Goal: Task Accomplishment & Management: Manage account settings

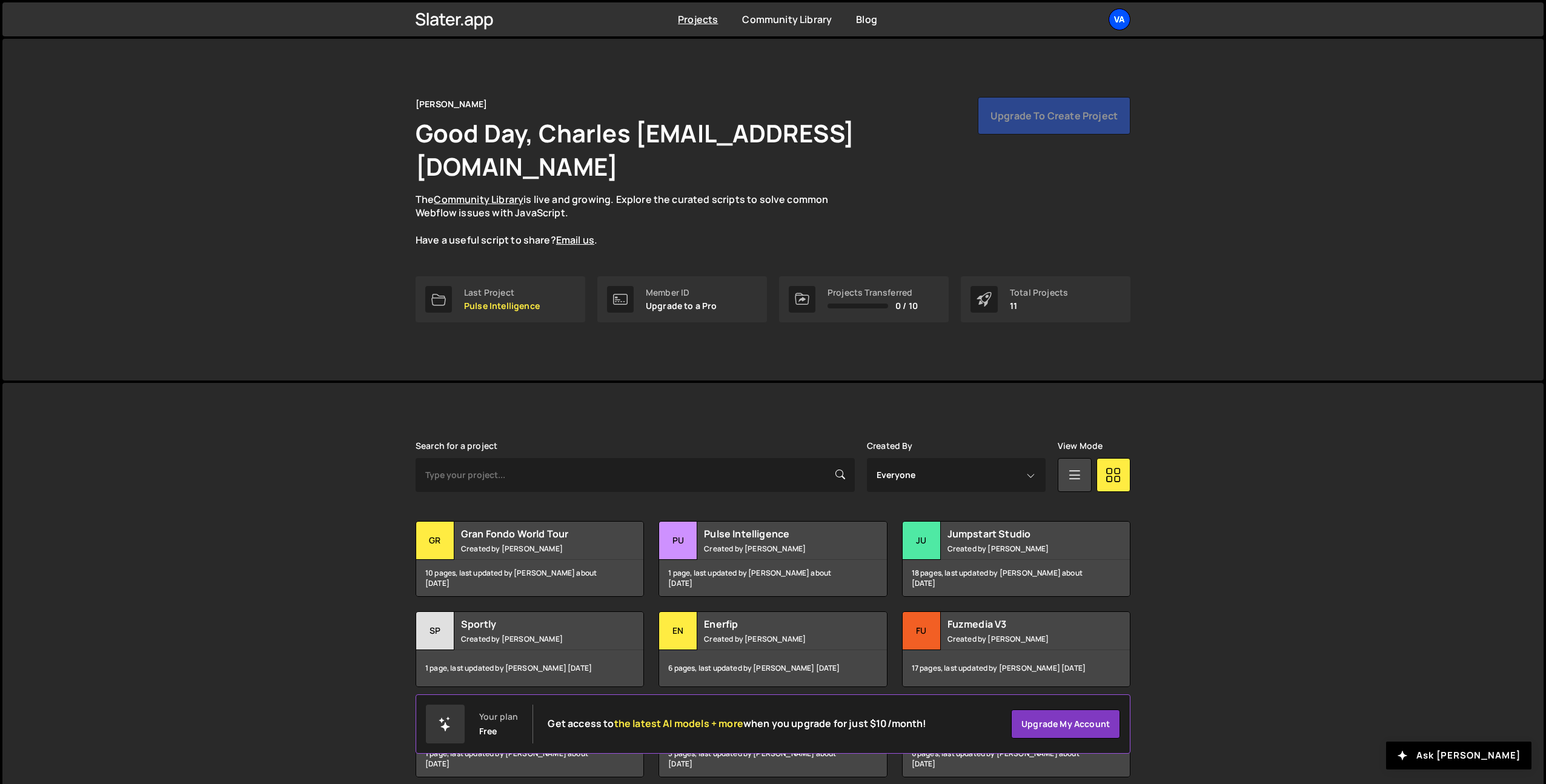
click at [1124, 19] on div "Va" at bounding box center [1119, 19] width 22 height 22
click at [1013, 135] on button "Logout" at bounding box center [1055, 135] width 150 height 22
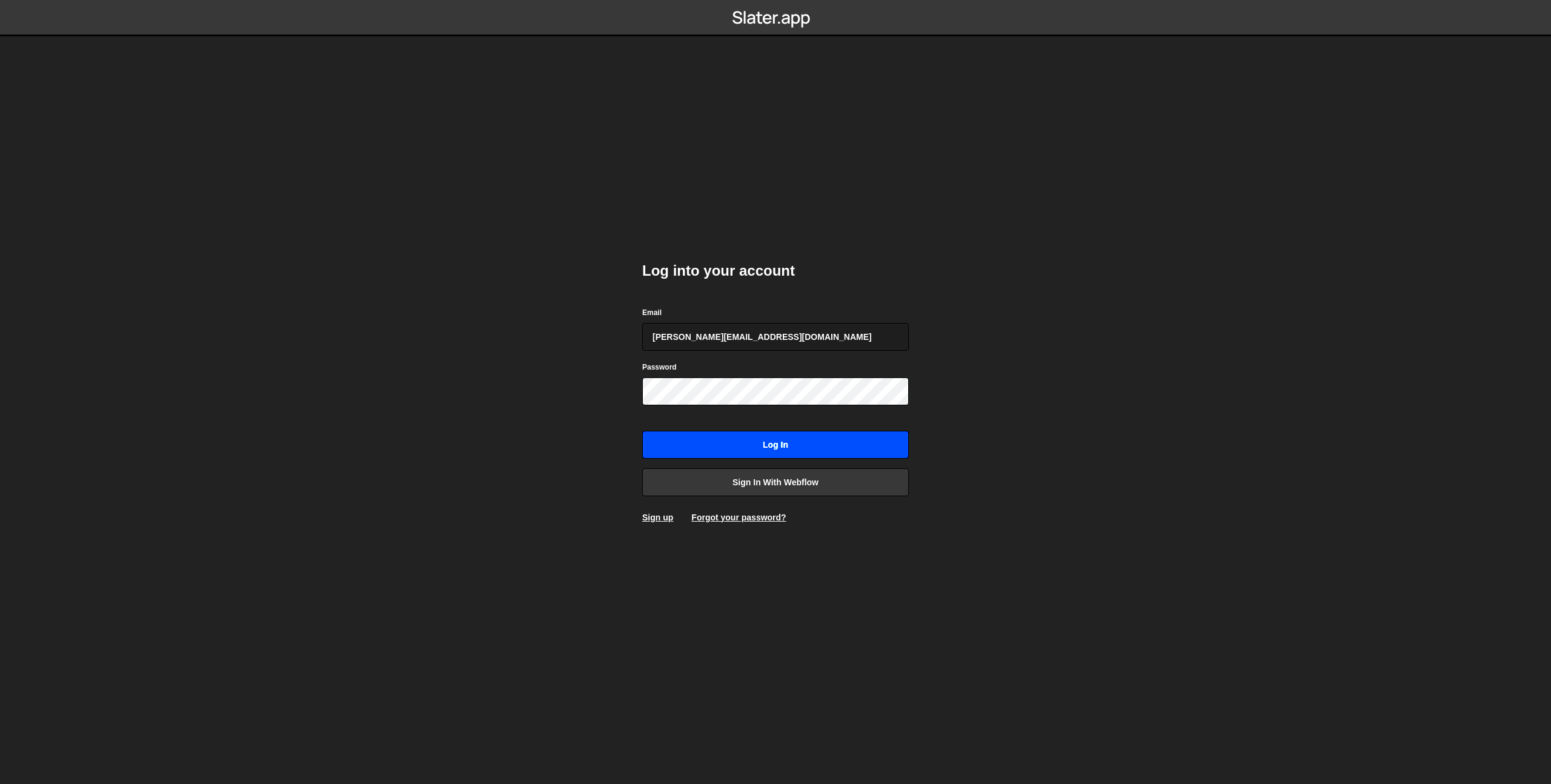
click at [782, 451] on input "Log in" at bounding box center [776, 444] width 266 height 28
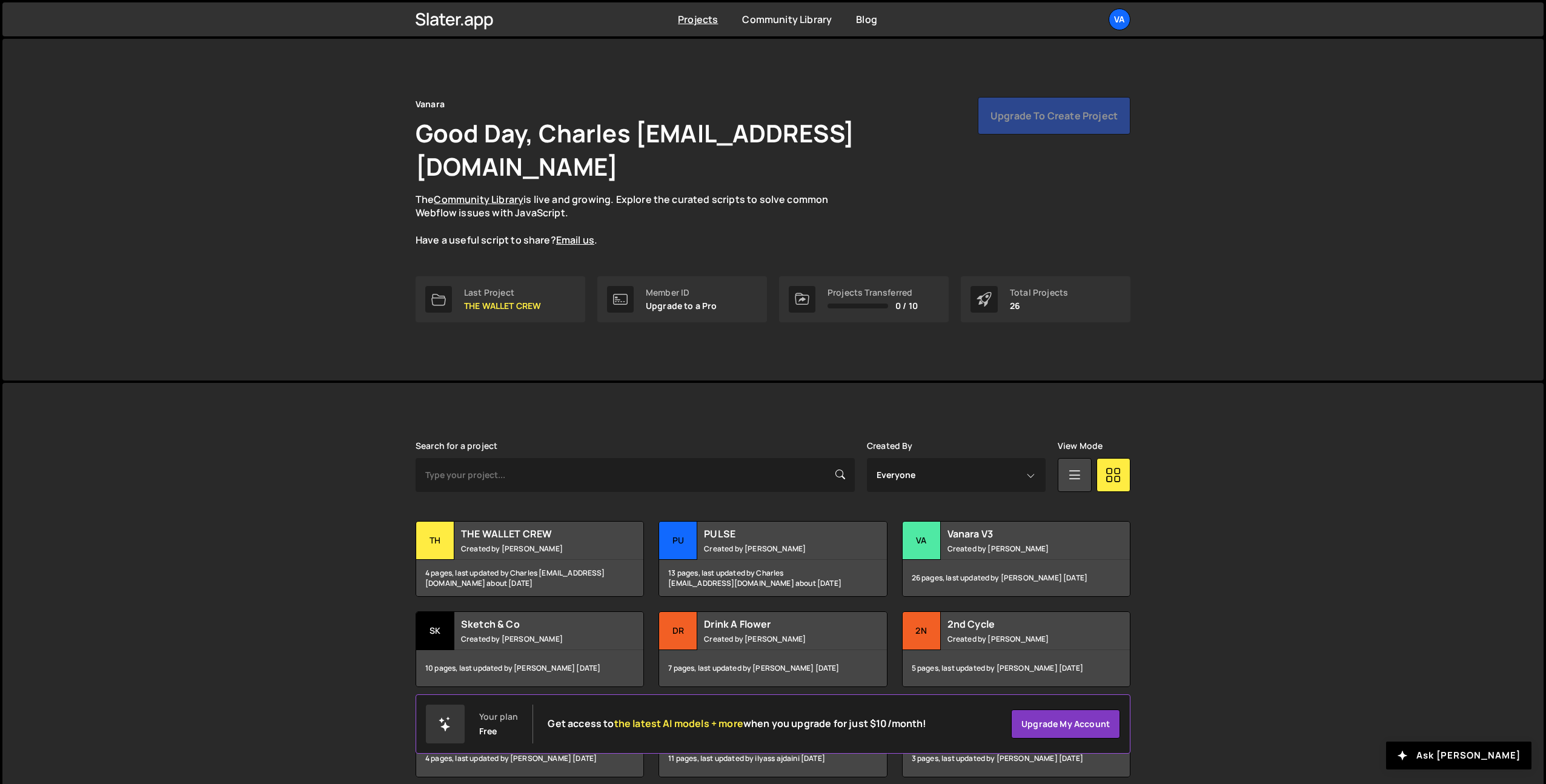
click at [1150, 383] on div "Slater is designed for desktop use. Please use a larger screen to access the fu…" at bounding box center [773, 672] width 1541 height 579
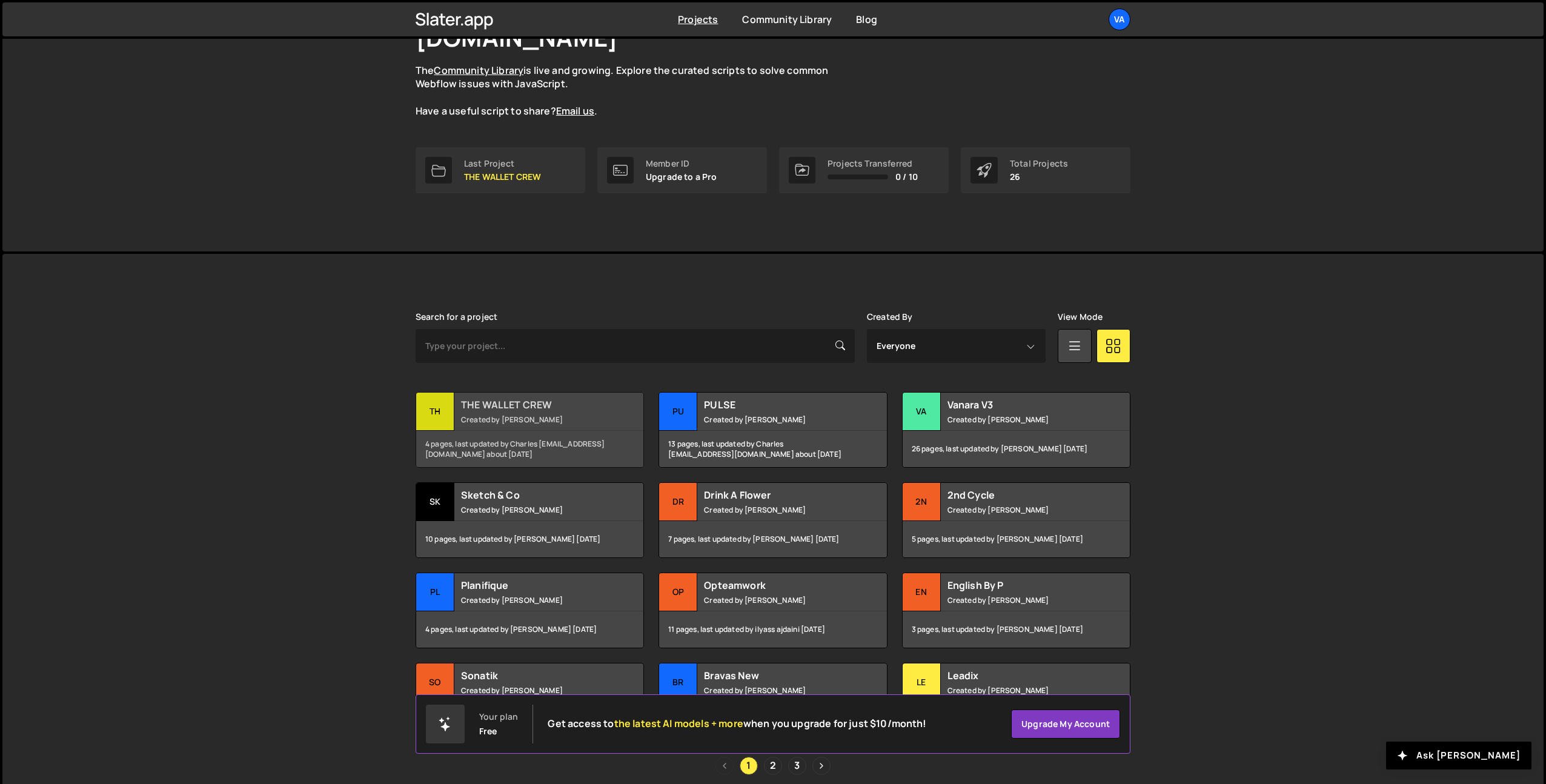
click at [523, 414] on small "Created by Terence Moulin" at bounding box center [534, 419] width 146 height 10
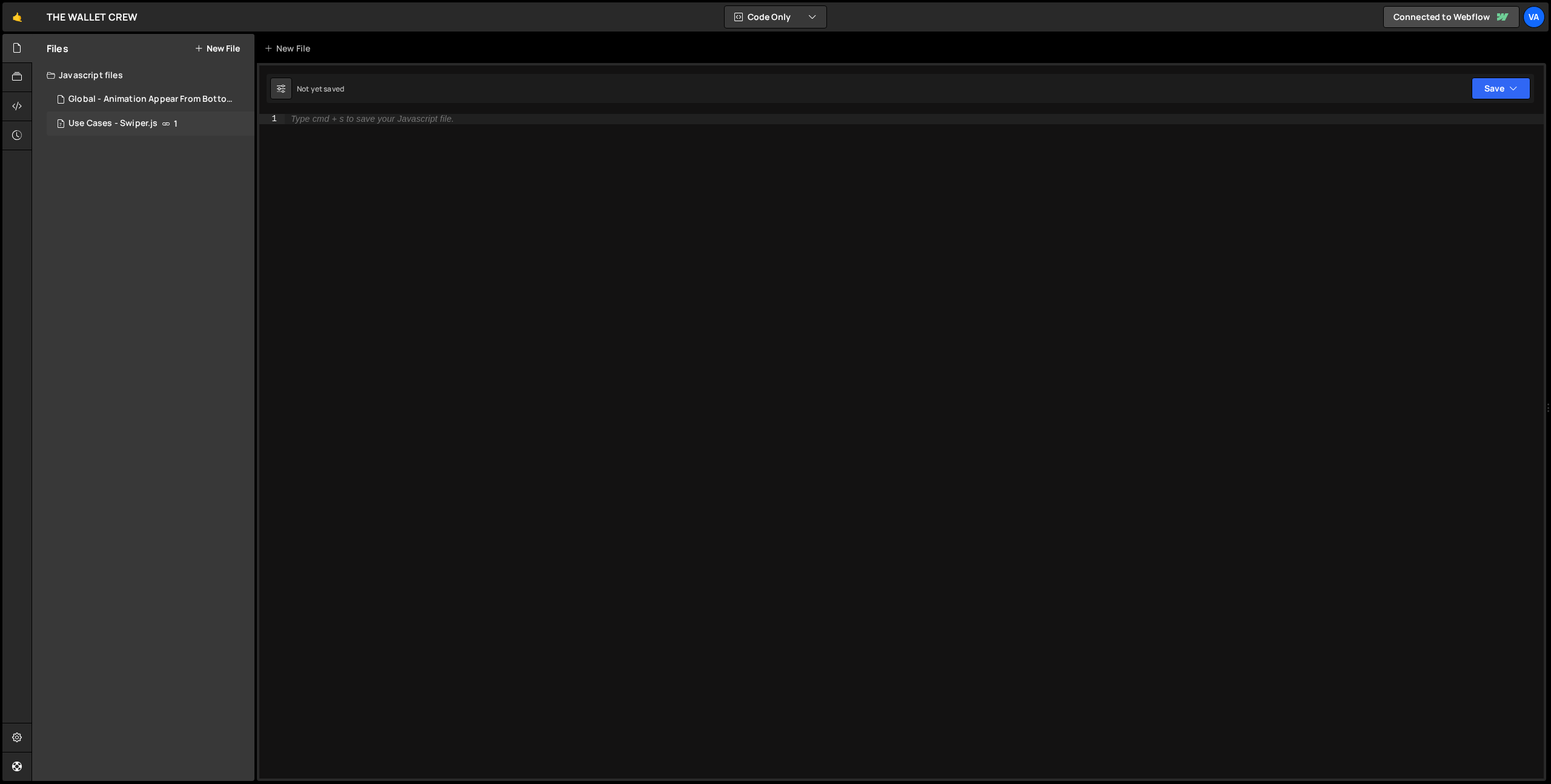
click at [140, 127] on div "Use Cases - Swiper.js" at bounding box center [113, 124] width 89 height 11
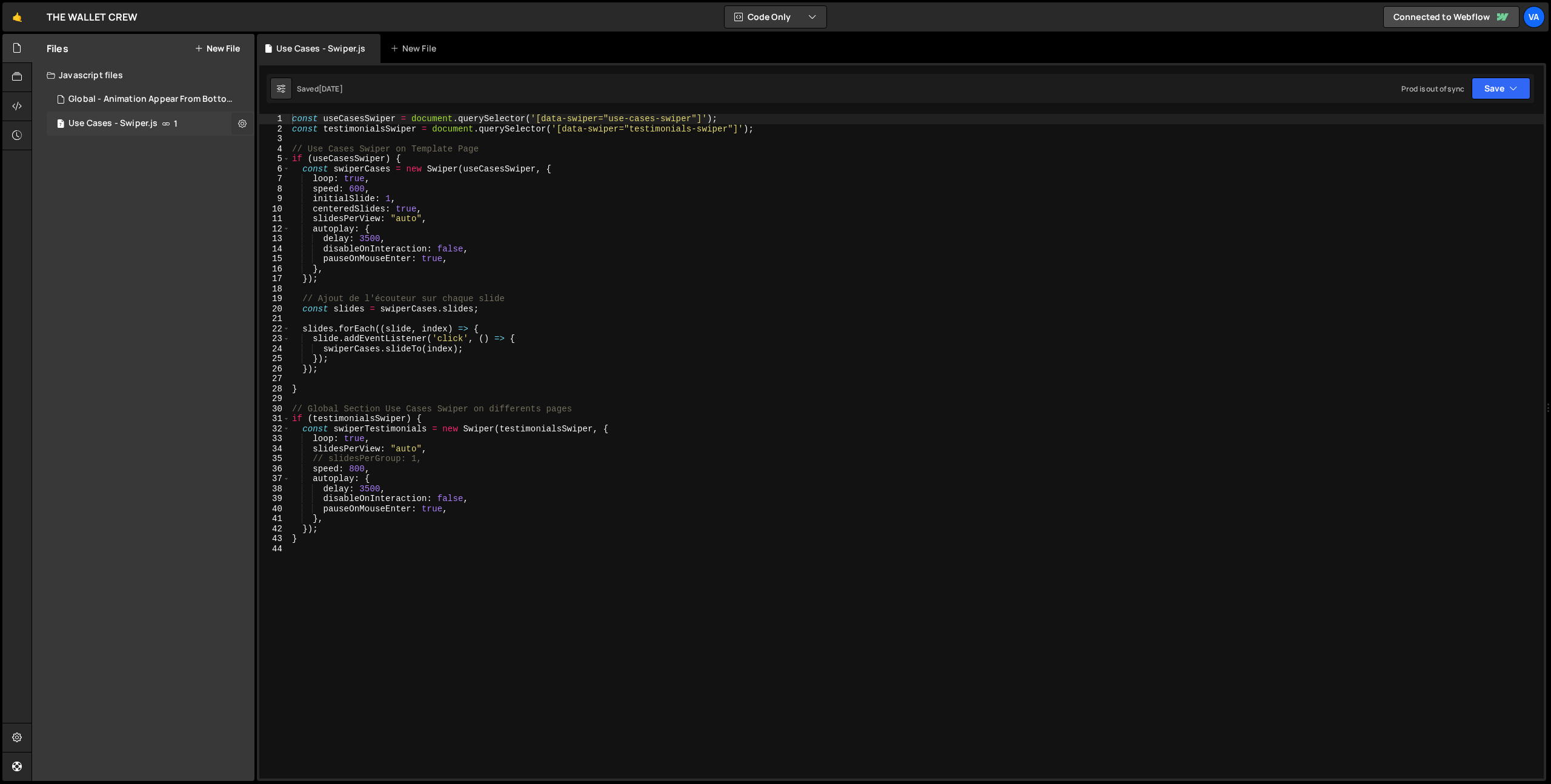
click at [240, 124] on icon at bounding box center [242, 123] width 9 height 11
type input "Use Cases - Swiper"
radio input "true"
click at [299, 142] on button "Edit File Settings" at bounding box center [316, 149] width 119 height 24
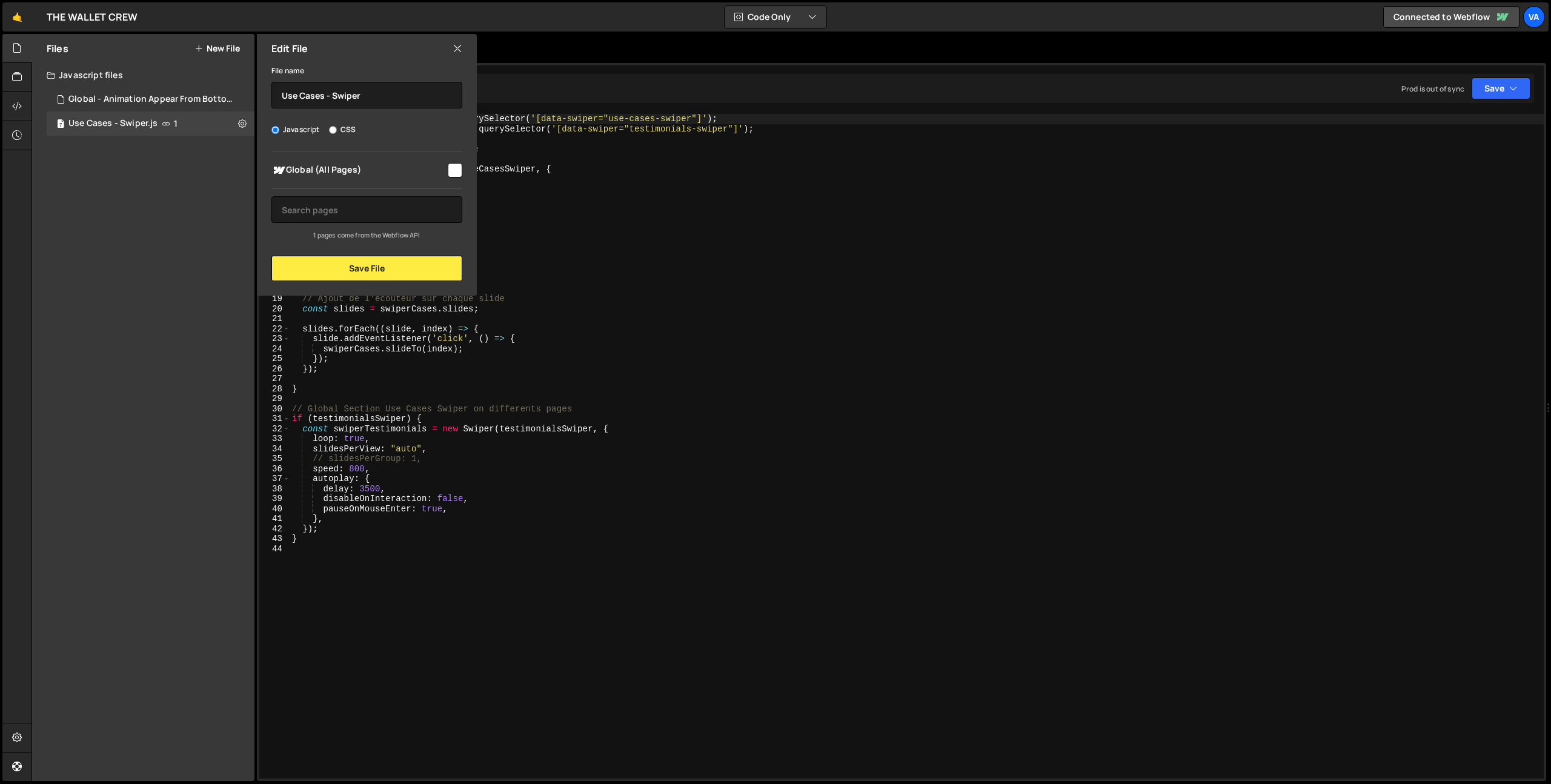
click at [459, 49] on icon at bounding box center [457, 48] width 10 height 14
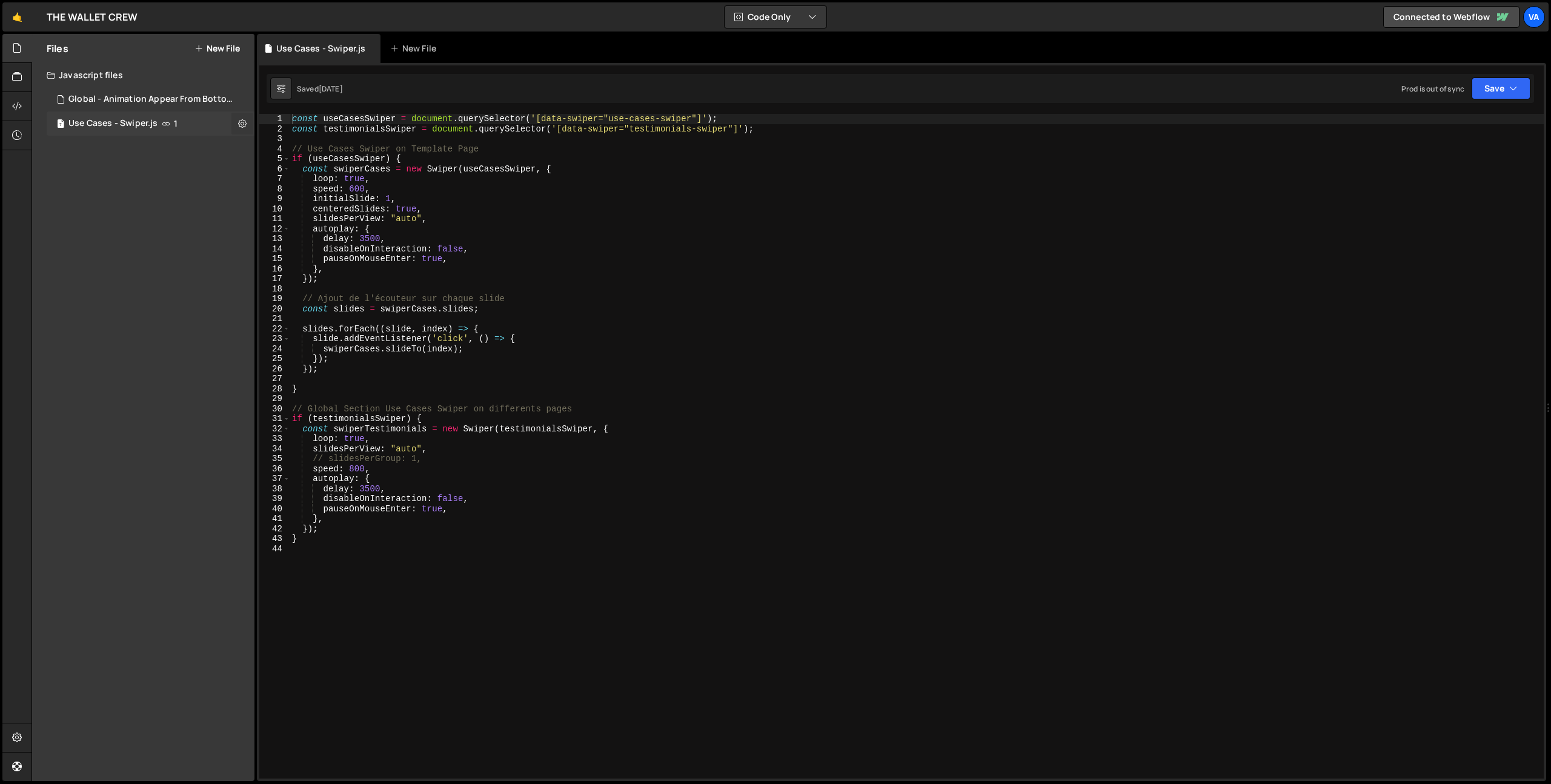
click at [243, 126] on icon at bounding box center [242, 123] width 9 height 11
type input "Use Cases - Swiper"
radio input "true"
click at [306, 146] on button "Edit File Settings" at bounding box center [316, 149] width 119 height 24
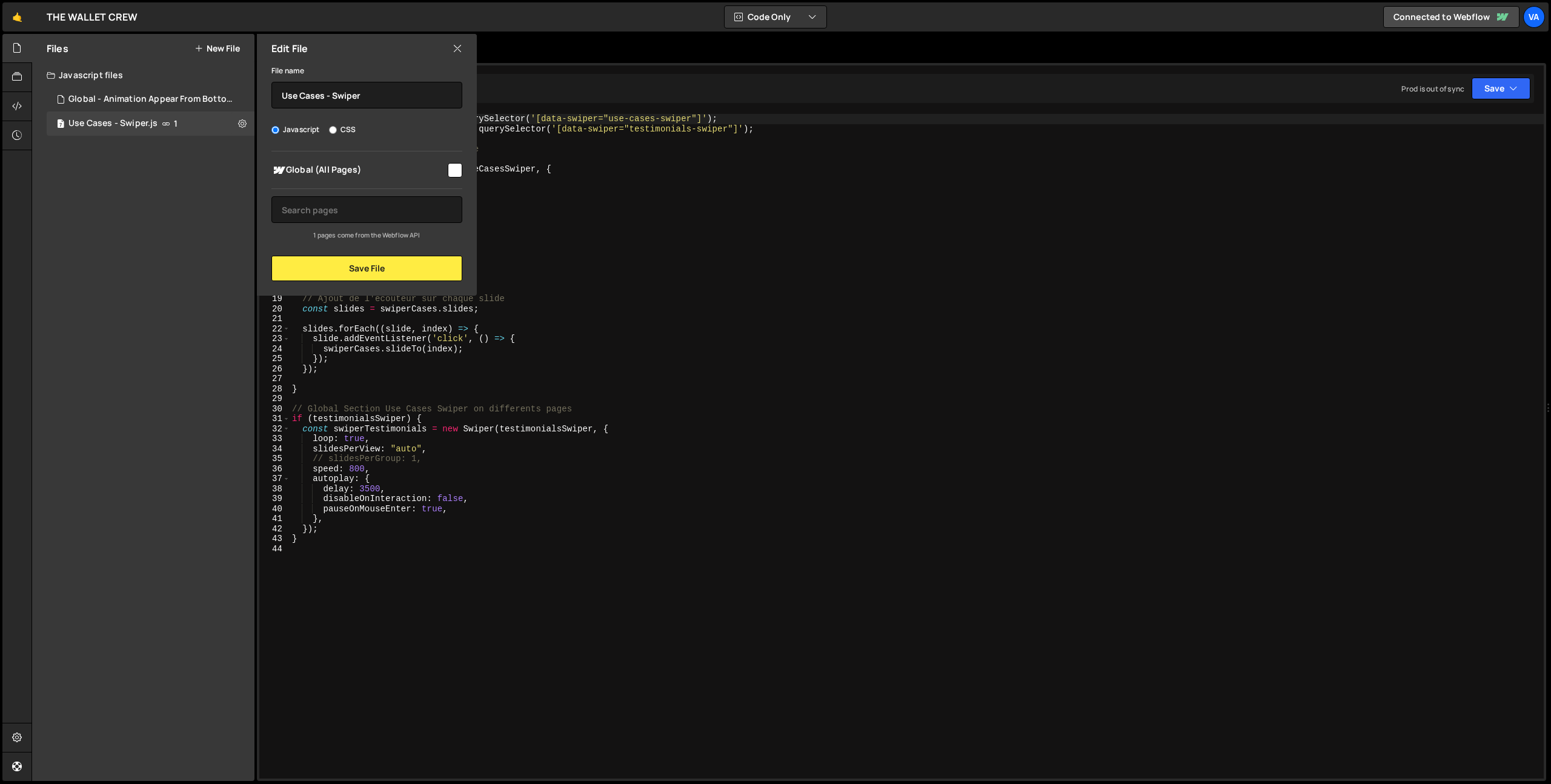
click at [455, 174] on input "checkbox" at bounding box center [455, 170] width 14 height 14
checkbox input "true"
click at [356, 266] on button "Save File" at bounding box center [366, 268] width 191 height 26
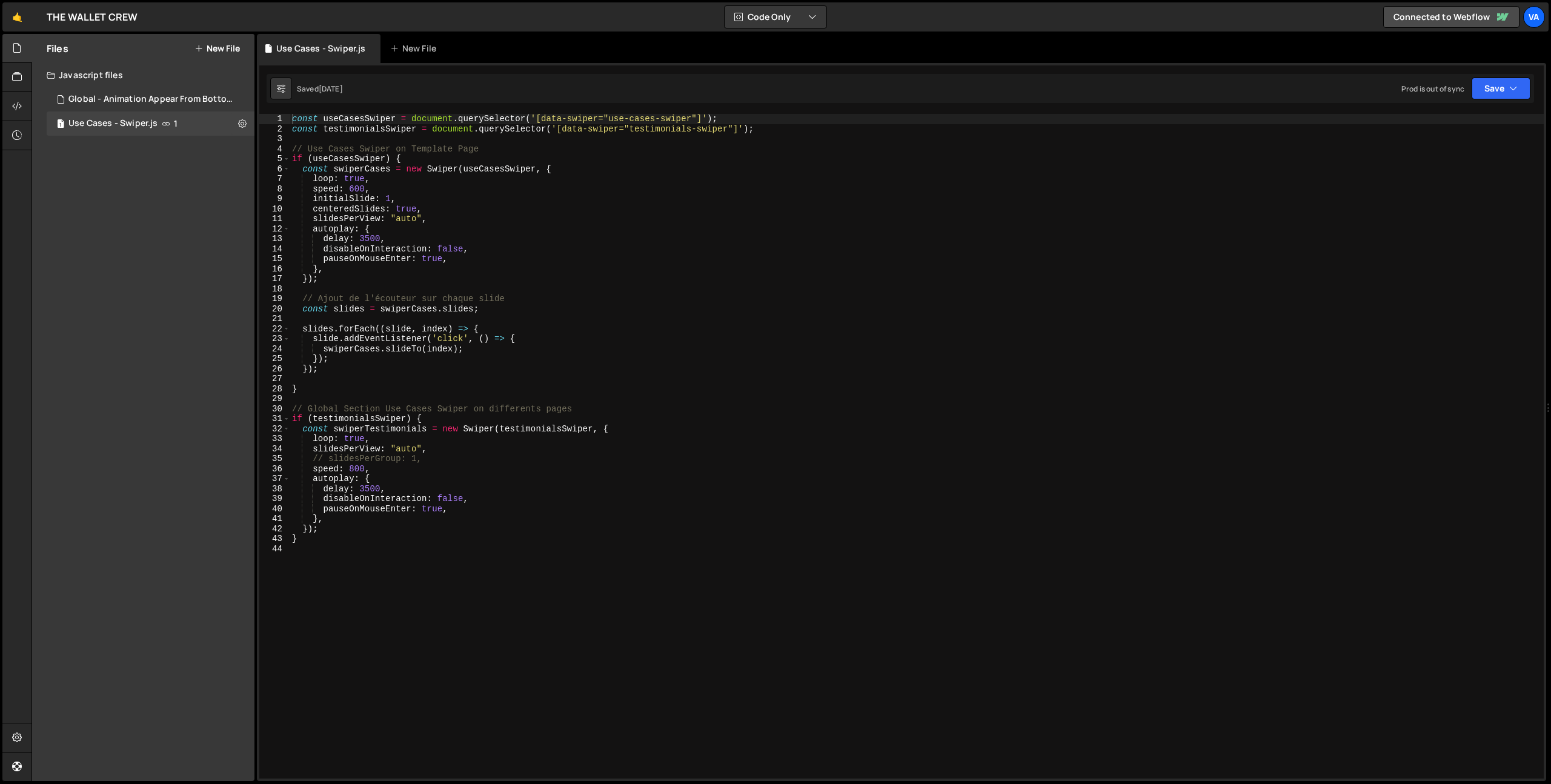
click at [510, 593] on div "const useCasesSwiper = document . querySelector ( '[data-swiper="use-cases-swip…" at bounding box center [917, 456] width 1254 height 684
